Goal: Transaction & Acquisition: Purchase product/service

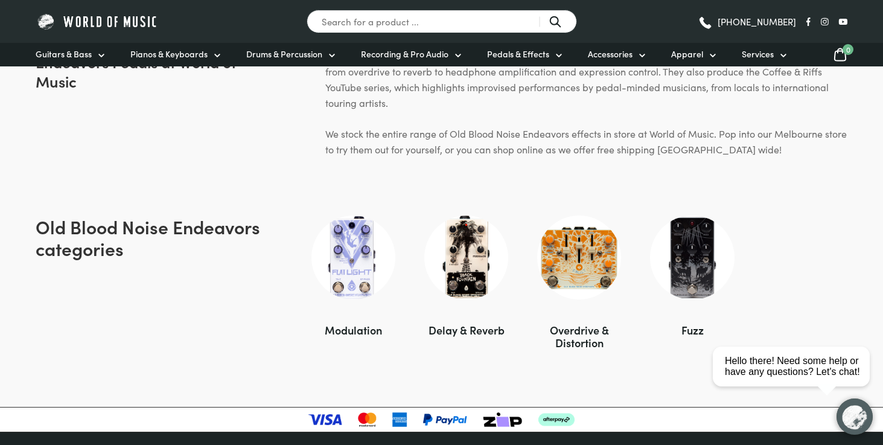
scroll to position [878, 0]
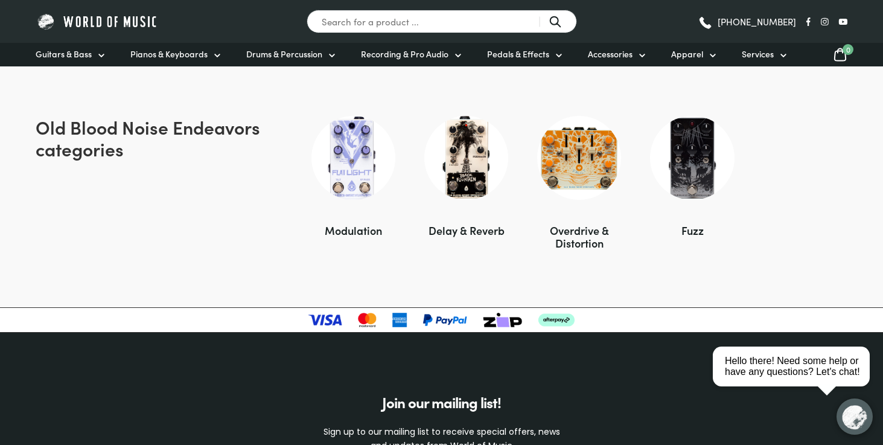
click at [513, 53] on span "Pedals & Effects" at bounding box center [518, 54] width 62 height 13
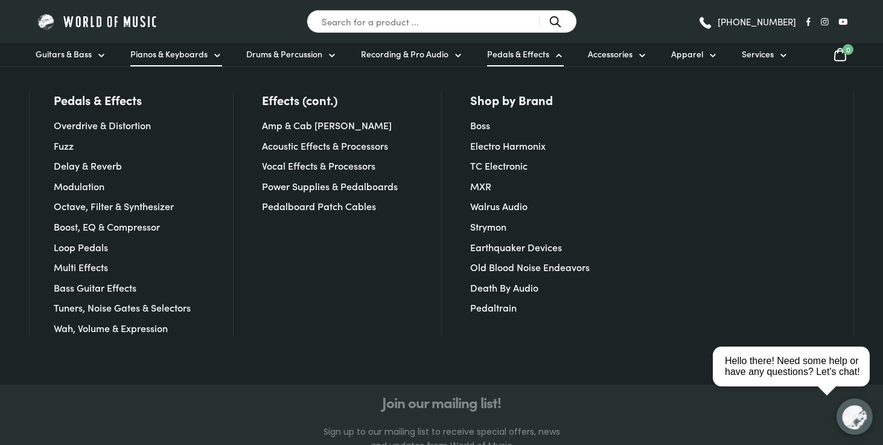
click at [175, 56] on span "Pianos & Keyboards" at bounding box center [168, 54] width 77 height 13
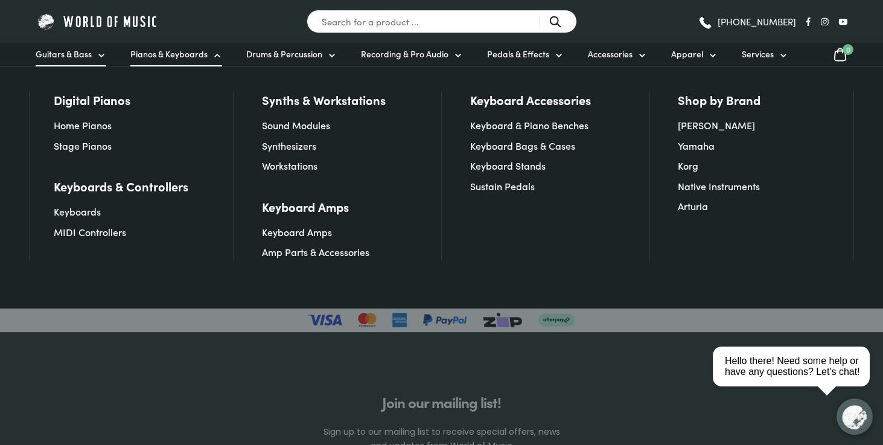
click at [79, 54] on span "Guitars & Bass" at bounding box center [64, 54] width 56 height 13
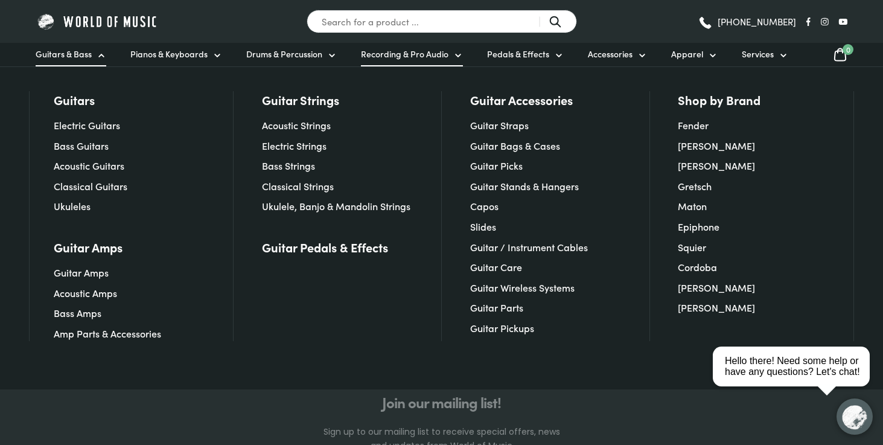
click at [379, 51] on span "Recording & Pro Audio" at bounding box center [405, 54] width 88 height 13
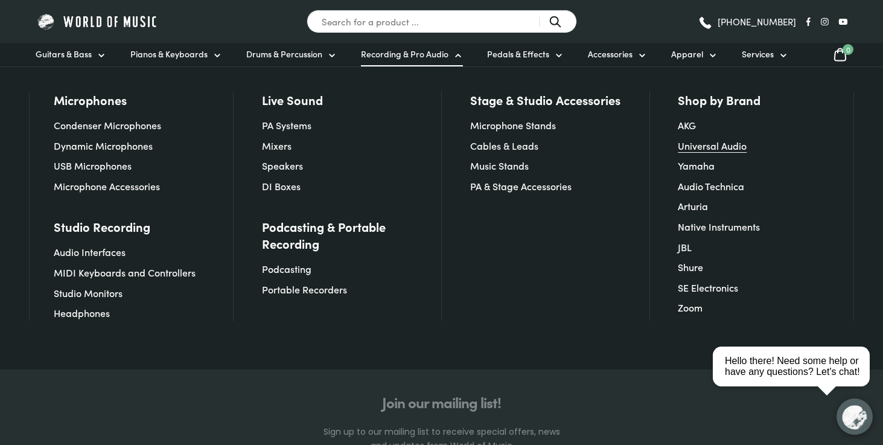
click at [714, 148] on link "Universal Audio" at bounding box center [712, 145] width 69 height 13
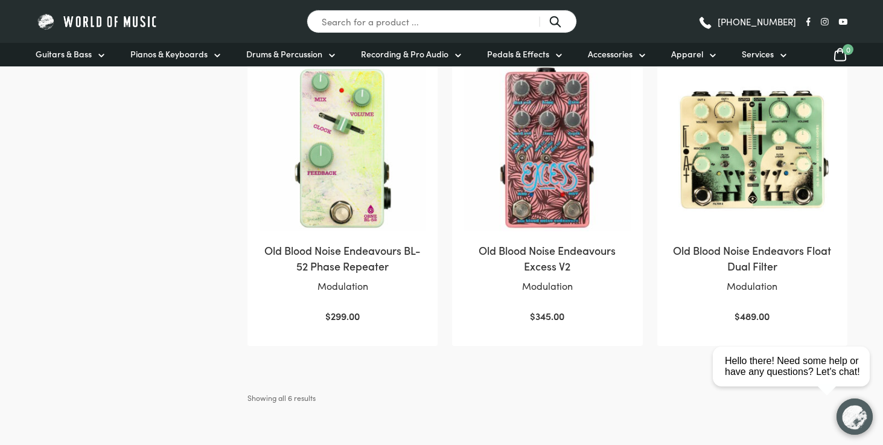
scroll to position [540, 0]
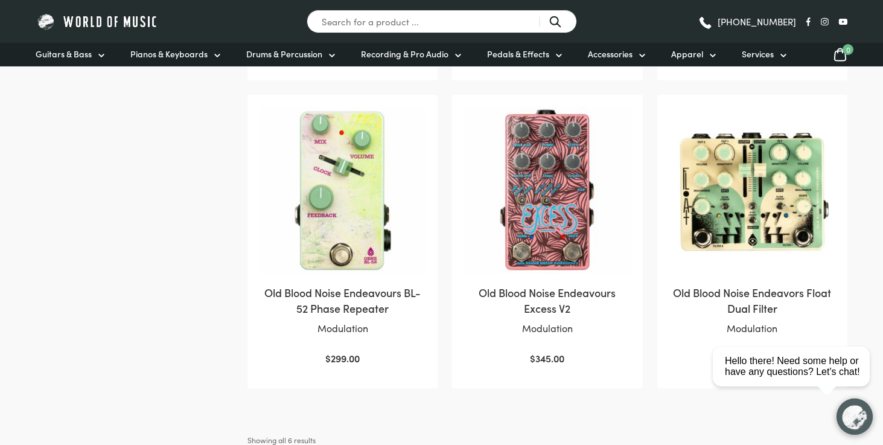
click at [344, 315] on h2 "Old Blood Noise Endeavours BL-52 Phase Repeater" at bounding box center [343, 300] width 166 height 30
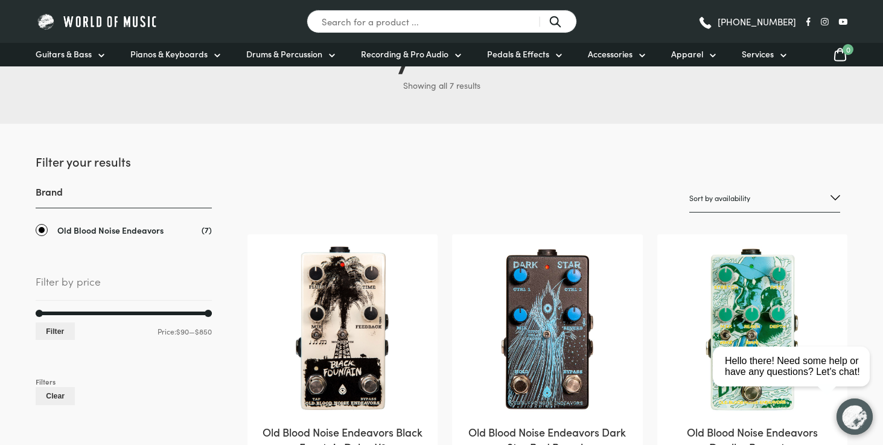
scroll to position [92, 0]
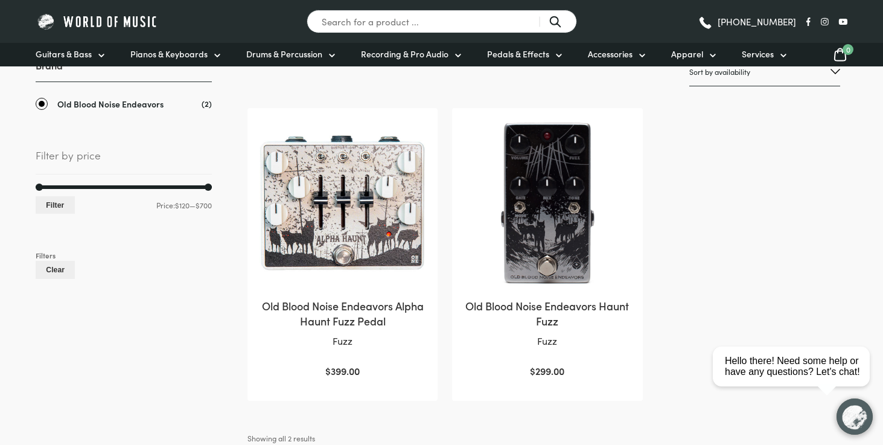
scroll to position [220, 0]
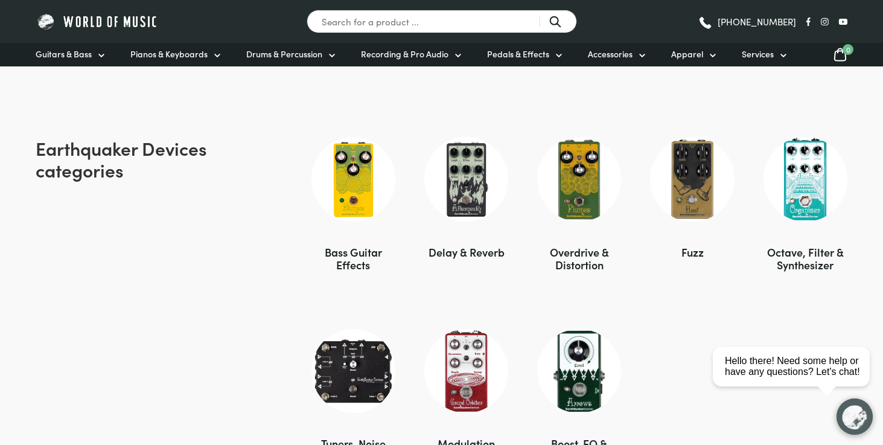
scroll to position [800, 0]
click at [790, 257] on div "Octave, Filter & Synthesizer" at bounding box center [806, 258] width 84 height 25
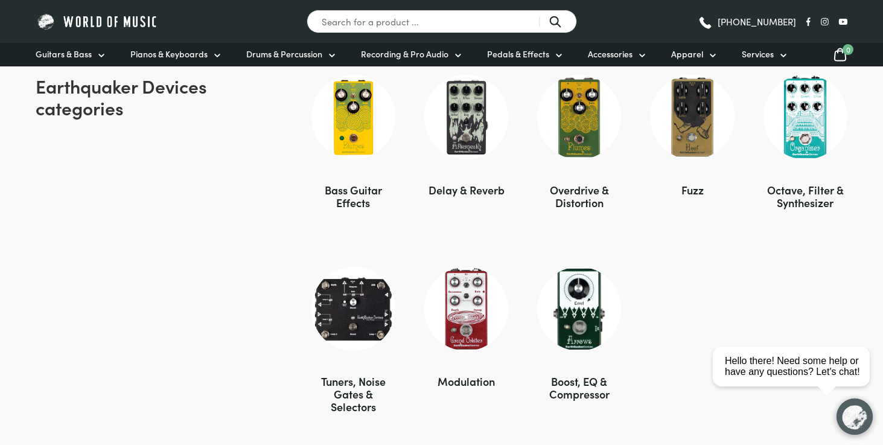
scroll to position [959, 0]
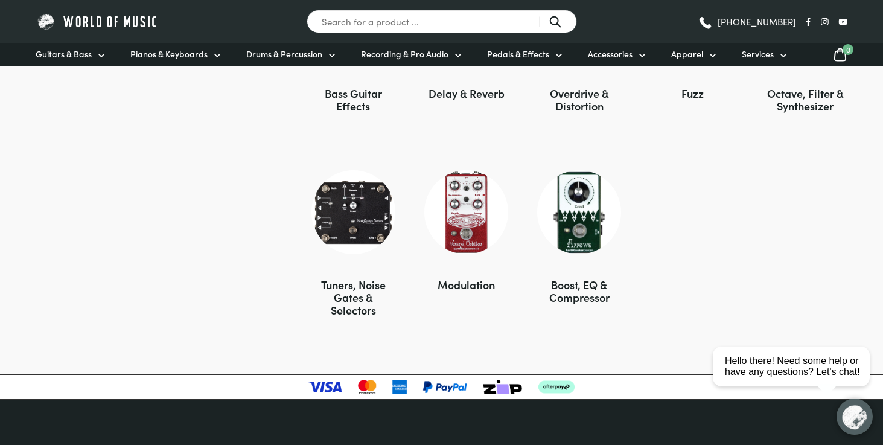
click at [583, 280] on div "Boost, EQ & Compressor" at bounding box center [579, 290] width 84 height 25
click at [452, 231] on img at bounding box center [466, 212] width 84 height 84
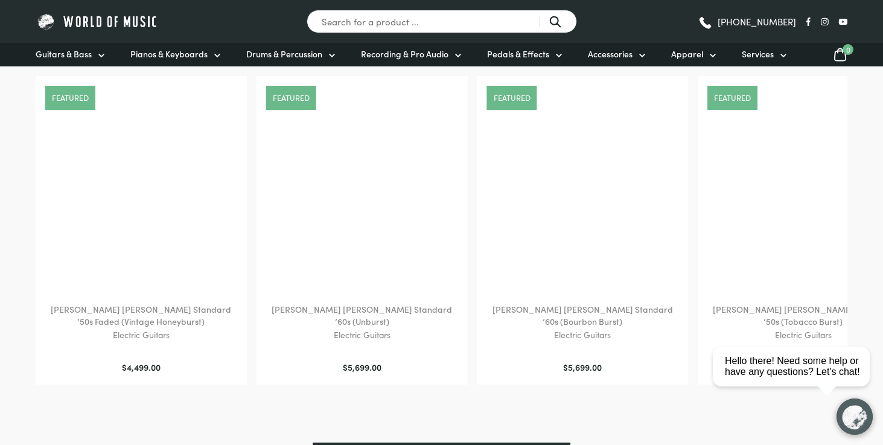
scroll to position [1525, 0]
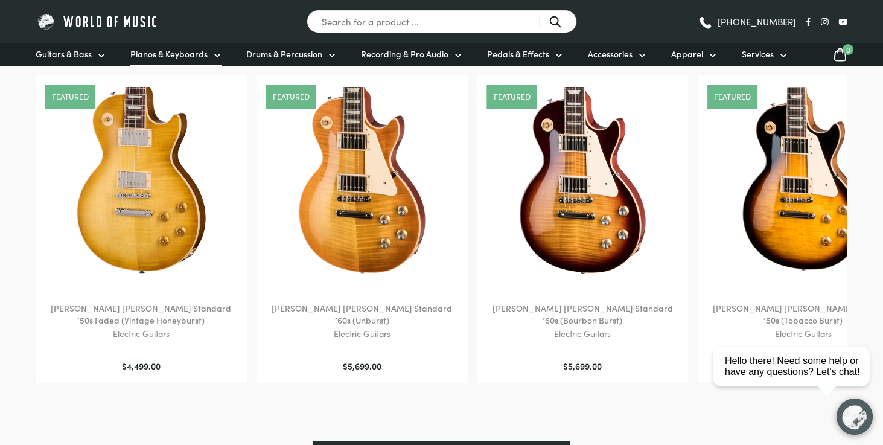
click at [169, 54] on span "Pianos & Keyboards" at bounding box center [168, 54] width 77 height 13
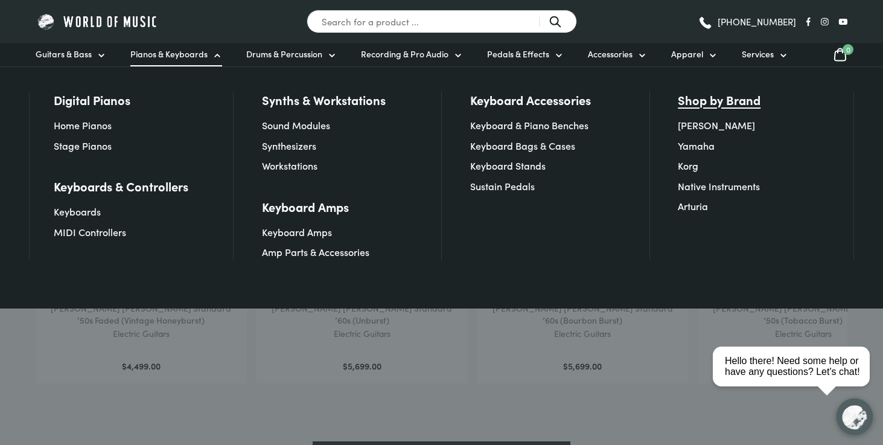
click at [715, 97] on link "Shop by Brand" at bounding box center [719, 99] width 83 height 17
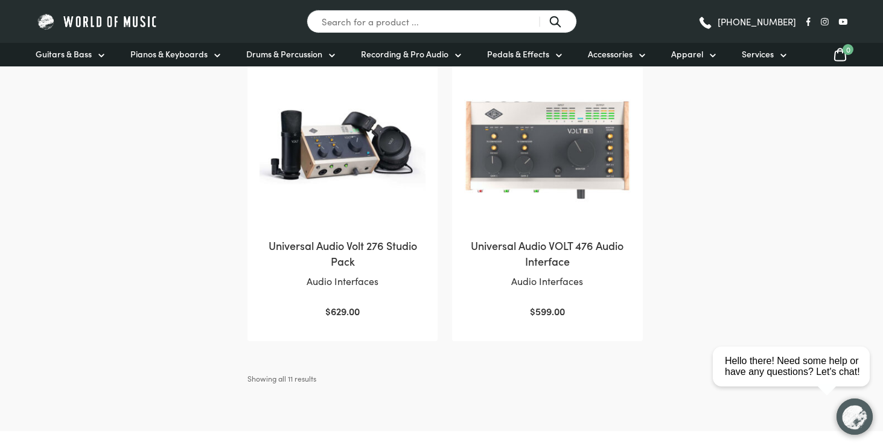
scroll to position [1234, 0]
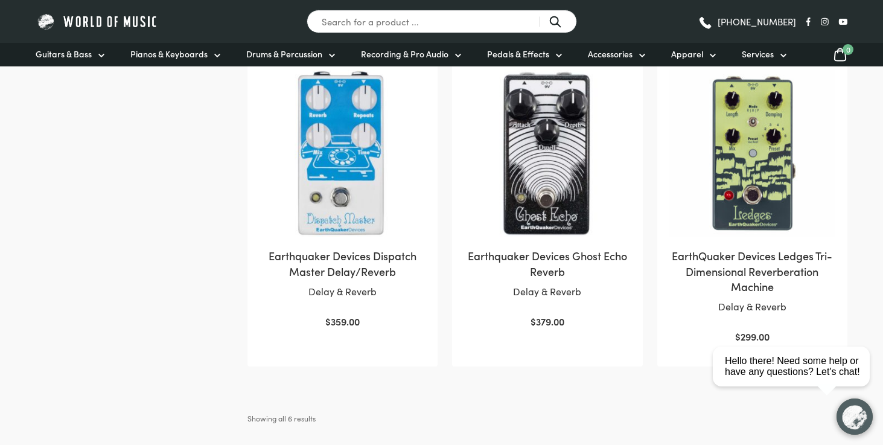
scroll to position [585, 0]
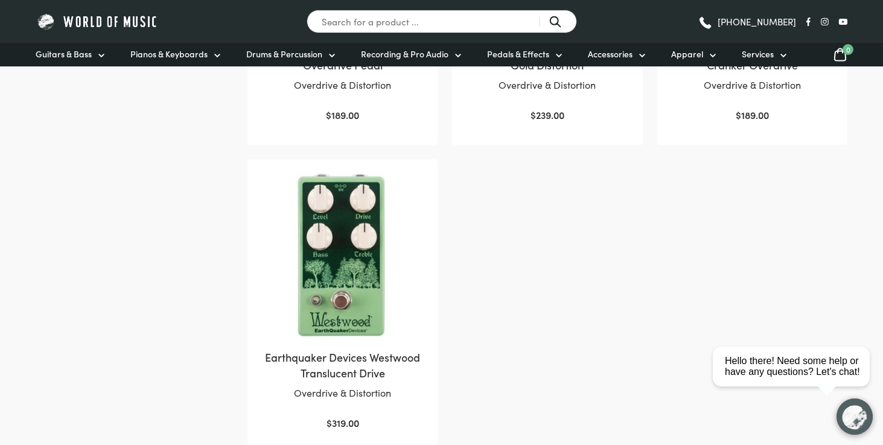
scroll to position [479, 0]
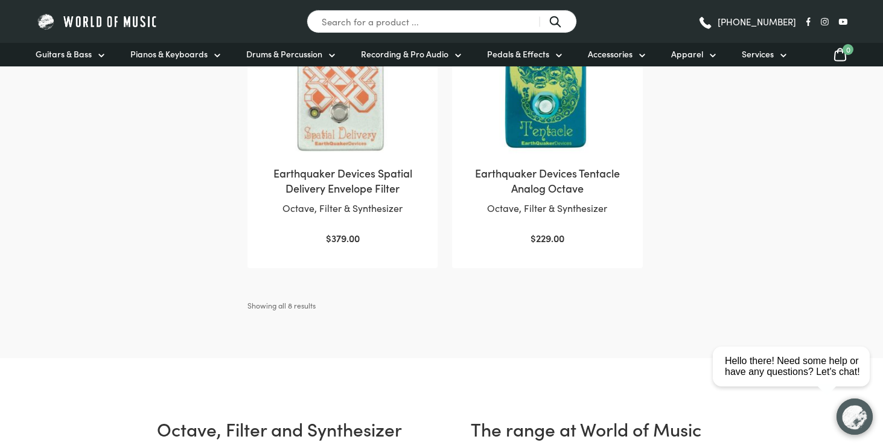
scroll to position [988, 0]
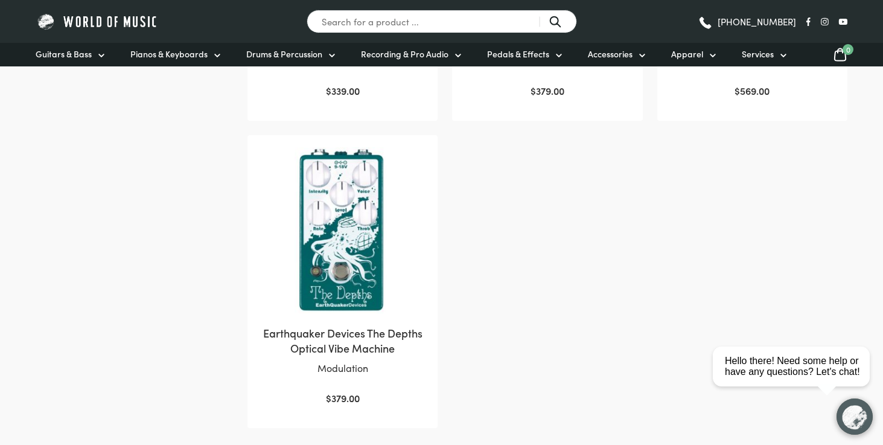
scroll to position [816, 0]
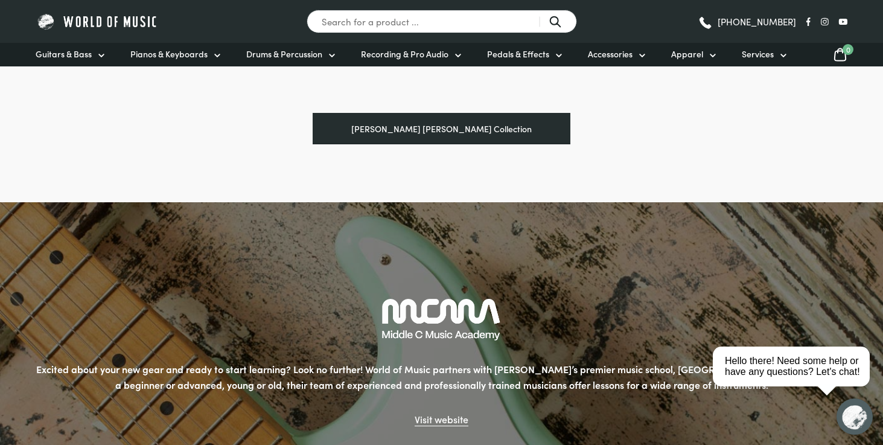
scroll to position [1867, 0]
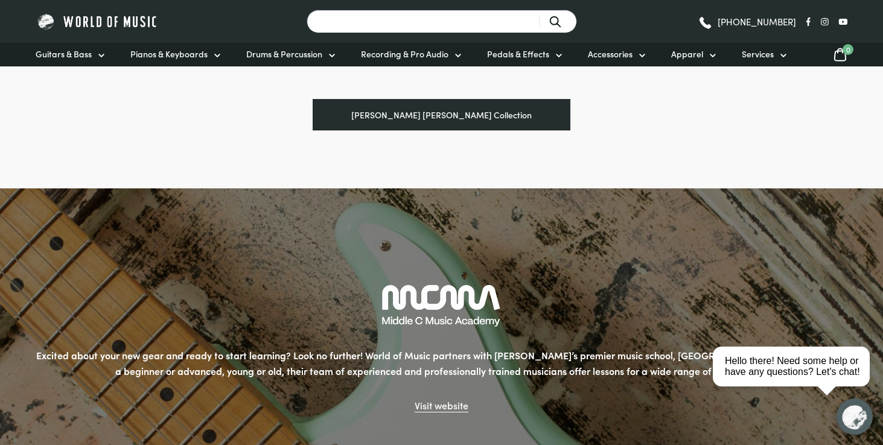
click at [397, 20] on input "Search for a product ..." at bounding box center [442, 22] width 271 height 24
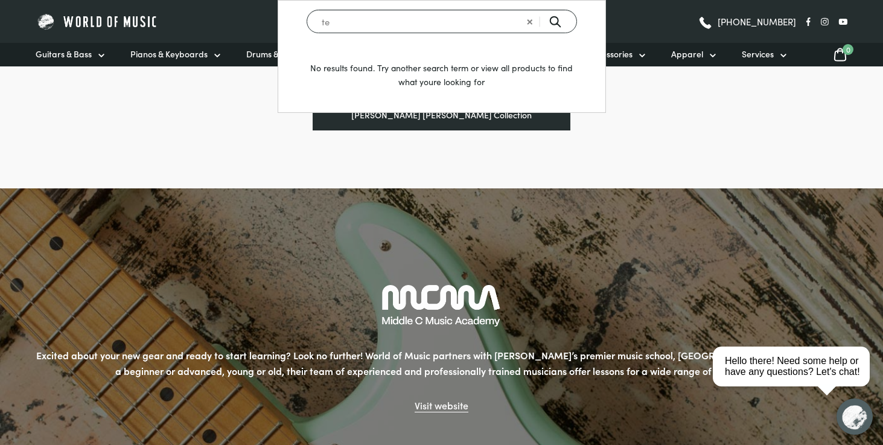
type input "t"
type input "elektro"
